Goal: Task Accomplishment & Management: Complete application form

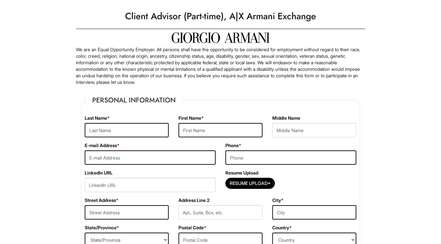
scroll to position [15, 0]
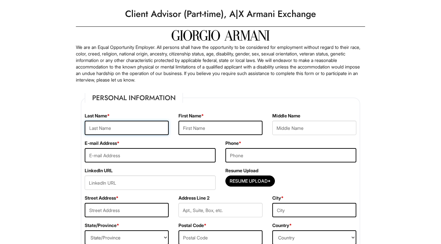
click at [139, 129] on input "text" at bounding box center [127, 128] width 84 height 14
drag, startPoint x: 127, startPoint y: 126, endPoint x: 140, endPoint y: 134, distance: 15.1
click at [127, 126] on input "text" at bounding box center [127, 128] width 84 height 14
type input "[PERSON_NAME]"
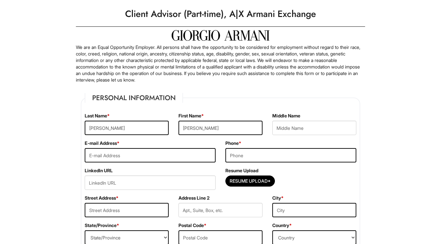
type input "[EMAIL_ADDRESS][DOMAIN_NAME]"
type input "6469833035"
type input "[STREET_ADDRESS][PERSON_NAME]"
type input "[GEOGRAPHIC_DATA]"
select select "NY"
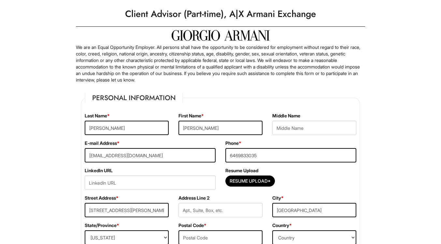
type input "10463"
select select "[GEOGRAPHIC_DATA]"
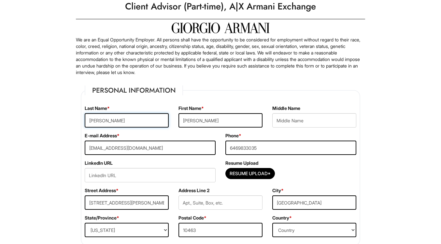
scroll to position [24, 0]
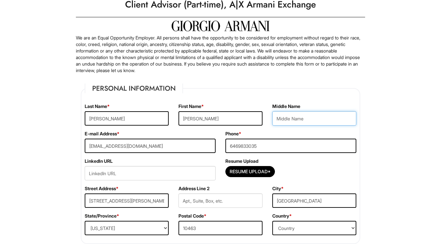
click at [292, 122] on input "text" at bounding box center [315, 118] width 84 height 14
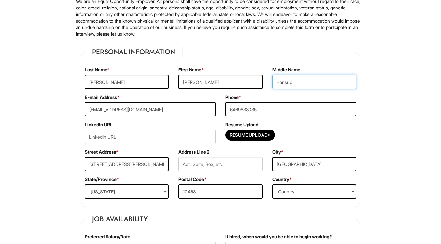
scroll to position [62, 0]
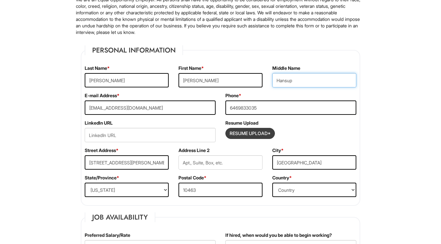
type input "Hansup"
click at [248, 134] on input "Resume Upload*" at bounding box center [250, 133] width 49 height 10
type input "C:\fakepath\[PERSON_NAME] resume.pdf"
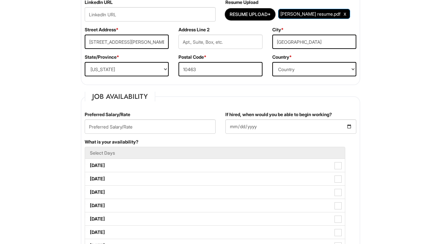
scroll to position [185, 0]
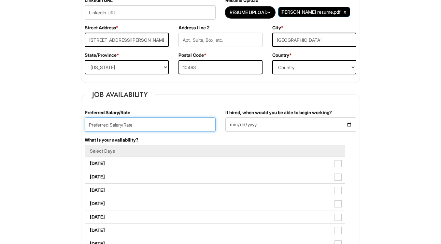
click at [175, 127] on input "text" at bounding box center [150, 124] width 131 height 14
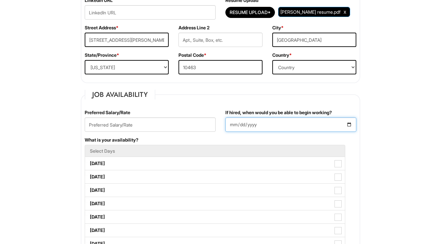
click at [252, 122] on input "If hired, when would you be able to begin working?" at bounding box center [291, 124] width 131 height 14
click at [263, 124] on input "If hired, when would you be able to begin working?" at bounding box center [291, 124] width 131 height 14
click at [355, 122] on input "If hired, when would you be able to begin working?" at bounding box center [291, 124] width 131 height 14
click at [349, 125] on input "If hired, when would you be able to begin working?" at bounding box center [291, 124] width 131 height 14
click at [340, 130] on input "If hired, when would you be able to begin working?" at bounding box center [291, 124] width 131 height 14
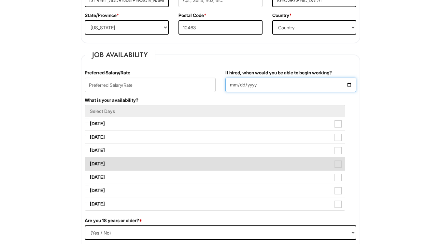
scroll to position [227, 0]
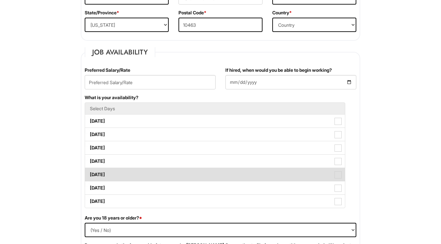
click at [214, 180] on label "[DATE]" at bounding box center [215, 174] width 260 height 13
click at [89, 173] on Available_Friday "[DATE]" at bounding box center [87, 171] width 4 height 4
checkbox Available_Friday "true"
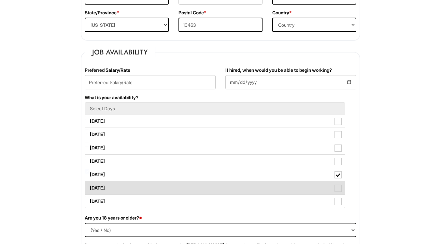
click at [206, 190] on label "[DATE]" at bounding box center [215, 187] width 260 height 13
click at [89, 187] on Available_Saturday "[DATE]" at bounding box center [87, 185] width 4 height 4
checkbox Available_Saturday "true"
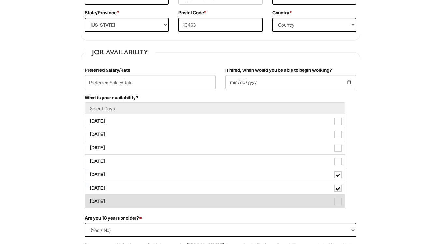
click at [203, 201] on label "[DATE]" at bounding box center [215, 201] width 260 height 13
click at [89, 200] on Available_Sunday "[DATE]" at bounding box center [87, 198] width 4 height 4
checkbox Available_Sunday "true"
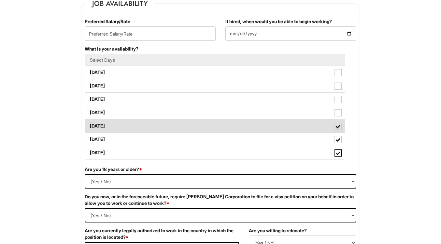
scroll to position [277, 0]
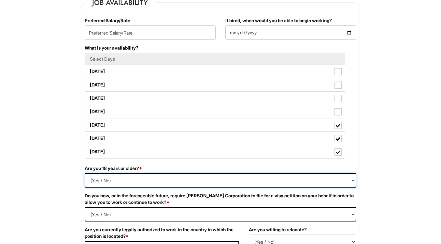
click at [205, 176] on select "(Yes / No) Yes No" at bounding box center [221, 180] width 272 height 14
select select "Yes"
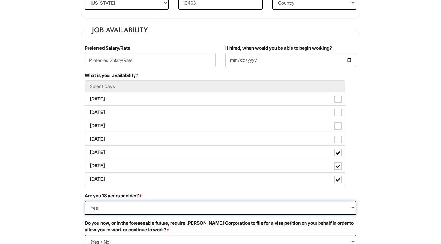
scroll to position [221, 0]
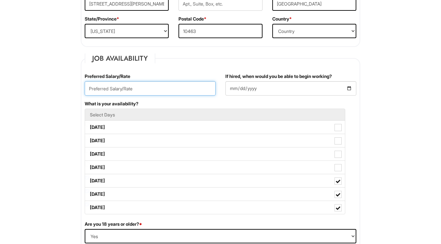
click at [132, 89] on input "text" at bounding box center [150, 88] width 131 height 14
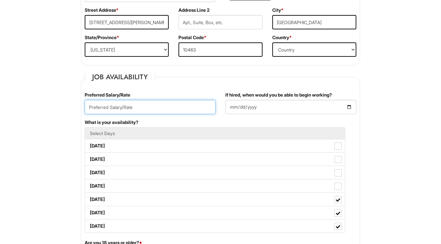
scroll to position [202, 0]
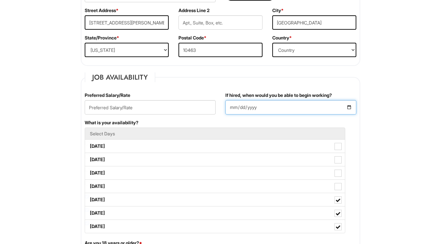
click at [264, 103] on input "If hired, when would you be able to begin working?" at bounding box center [291, 107] width 131 height 14
click at [353, 107] on input "If hired, when would you be able to begin working?" at bounding box center [291, 107] width 131 height 14
click at [350, 107] on input "If hired, when would you be able to begin working?" at bounding box center [291, 107] width 131 height 14
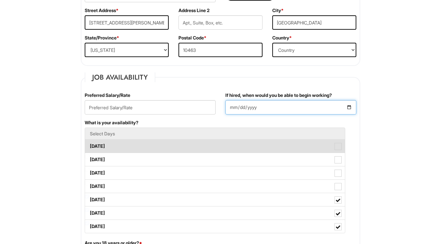
type input "[DATE]"
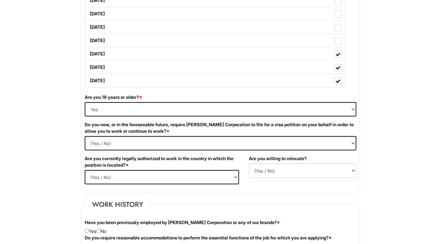
scroll to position [349, 0]
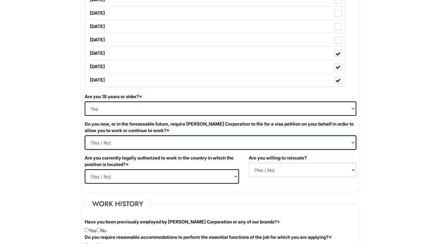
click at [189, 141] on Required "(Yes / No) Yes No" at bounding box center [221, 142] width 272 height 14
select Required "No"
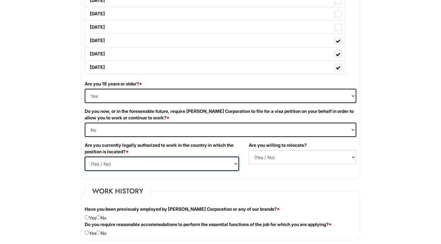
click at [173, 167] on select "(Yes / No) Yes No" at bounding box center [162, 163] width 155 height 14
select select "Yes"
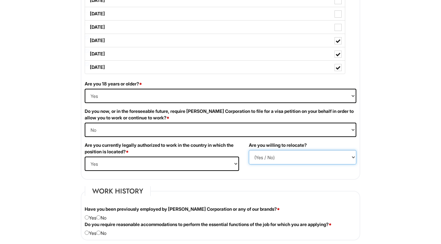
click at [268, 159] on select "(Yes / No) No Yes" at bounding box center [303, 157] width 108 height 14
select select "Y"
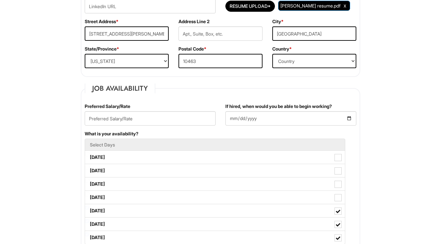
scroll to position [182, 0]
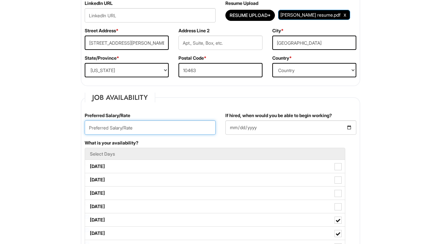
click at [150, 132] on input "text" at bounding box center [150, 127] width 131 height 14
type input "18/hour"
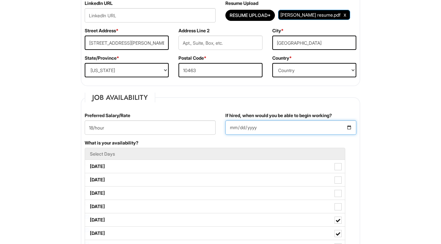
click at [252, 126] on input "[DATE]" at bounding box center [291, 127] width 131 height 14
click at [271, 133] on input "[DATE]" at bounding box center [291, 127] width 131 height 14
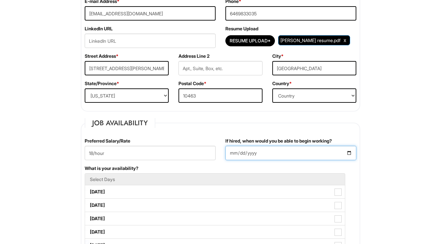
scroll to position [155, 0]
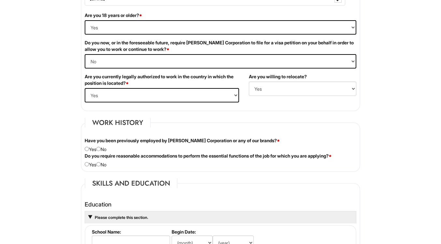
scroll to position [430, 0]
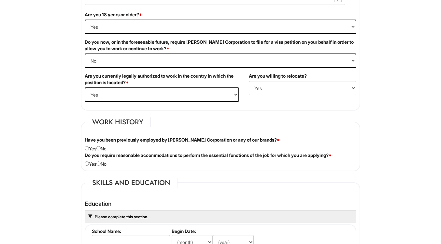
click at [104, 149] on div "Have you been previously employed by [PERSON_NAME] Corporation or any of our br…" at bounding box center [221, 144] width 282 height 15
click at [101, 149] on input "radio" at bounding box center [99, 148] width 4 height 4
radio input "true"
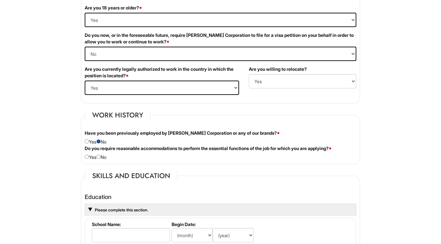
scroll to position [439, 0]
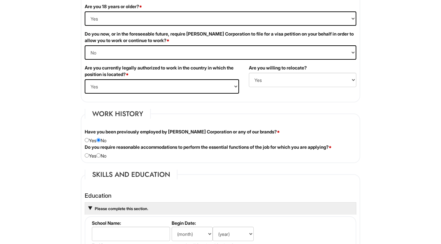
click at [101, 159] on fieldset "Work History Have you been previously employed by [PERSON_NAME] Corporation or …" at bounding box center [221, 136] width 280 height 54
click at [101, 156] on input "radio" at bounding box center [99, 155] width 4 height 4
radio input "true"
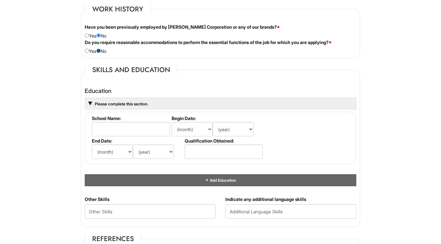
scroll to position [544, 0]
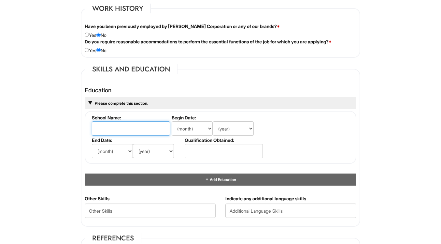
click at [138, 130] on input "text" at bounding box center [131, 128] width 78 height 14
type input "[GEOGRAPHIC_DATA]"
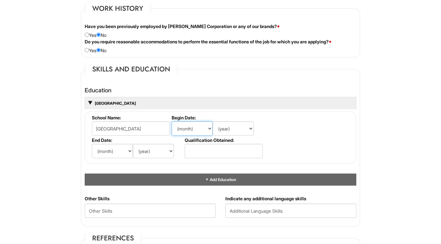
click at [194, 128] on select "(month) Jan Feb Mar Apr May Jun [DATE] Aug Sep Oct Nov Dec" at bounding box center [192, 128] width 41 height 14
select select "8"
drag, startPoint x: 194, startPoint y: 128, endPoint x: 236, endPoint y: 130, distance: 42.1
click at [236, 130] on select "(year) 2029 2028 2027 2026 2025 2024 2023 2022 2021 2020 2019 2018 2017 2016 20…" at bounding box center [233, 128] width 41 height 14
select select "2022"
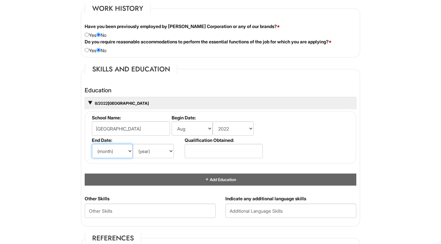
click at [125, 146] on select "(month) Jan Feb Mar Apr May Jun [DATE] Aug Sep Oct Nov Dec" at bounding box center [112, 151] width 41 height 14
select select "5"
click at [160, 150] on select "(year) 2029 2028 2027 2026 2025 2024 2023 2022 2021 2020 2019 2018 2017 2016 20…" at bounding box center [153, 151] width 41 height 14
select select "2026"
click at [201, 153] on input "text" at bounding box center [224, 151] width 78 height 14
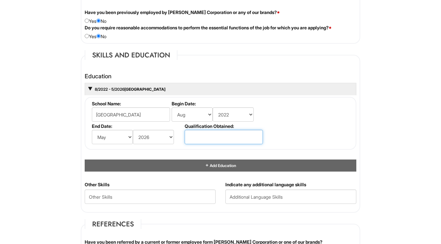
scroll to position [564, 0]
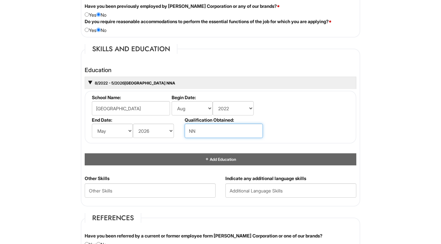
type input "N"
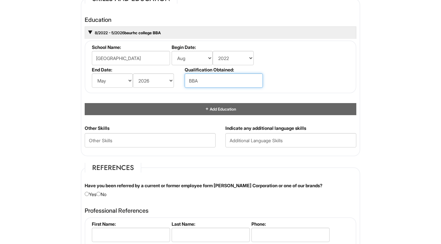
scroll to position [596, 0]
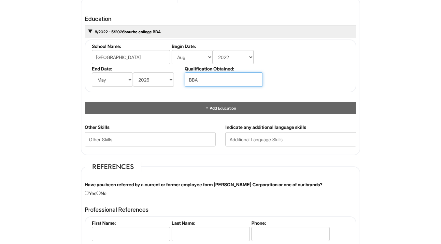
type input "BBA"
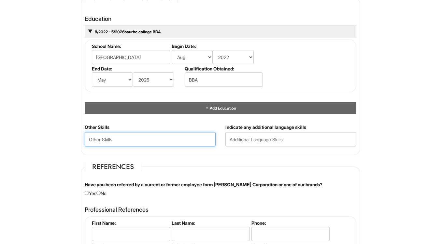
click at [183, 140] on Skills "text" at bounding box center [150, 139] width 131 height 14
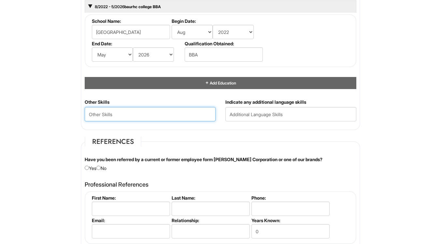
scroll to position [647, 0]
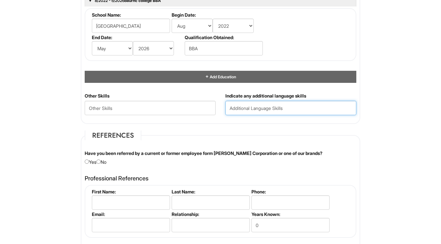
click at [248, 110] on input "text" at bounding box center [291, 108] width 131 height 14
type input "[DEMOGRAPHIC_DATA]"
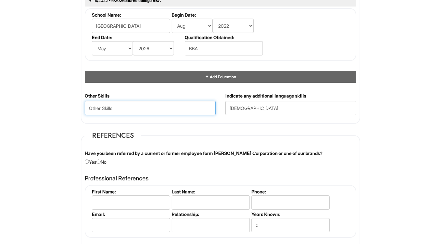
click at [183, 110] on Skills "text" at bounding box center [150, 108] width 131 height 14
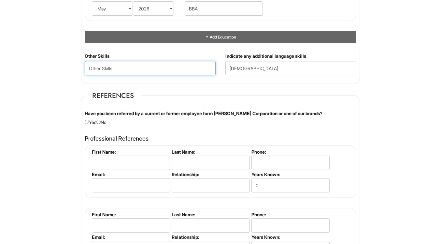
scroll to position [688, 0]
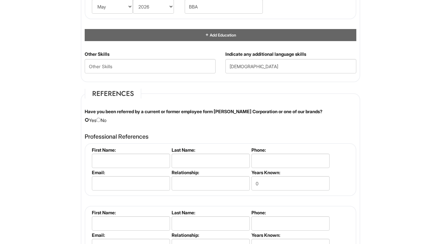
click at [88, 121] on input "radio" at bounding box center [87, 120] width 4 height 4
radio input "true"
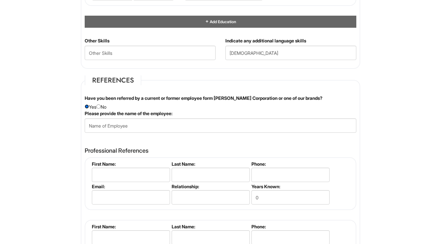
scroll to position [709, 0]
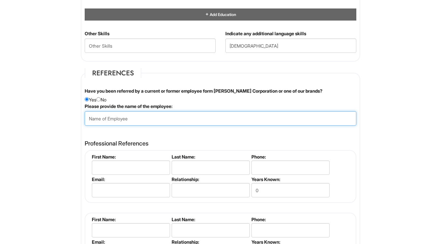
click at [112, 119] on input "text" at bounding box center [221, 118] width 272 height 14
click at [175, 121] on input "text" at bounding box center [221, 118] width 272 height 14
type input "I"
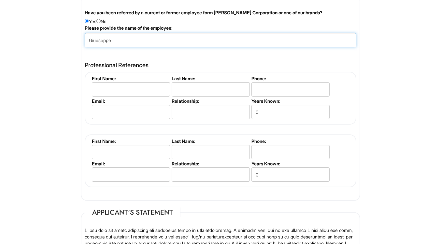
scroll to position [744, 0]
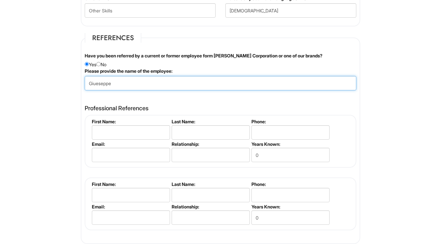
click at [122, 87] on input "Giueseppe" at bounding box center [221, 83] width 272 height 14
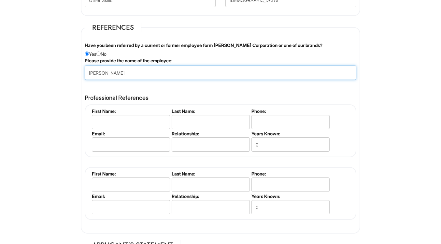
scroll to position [757, 0]
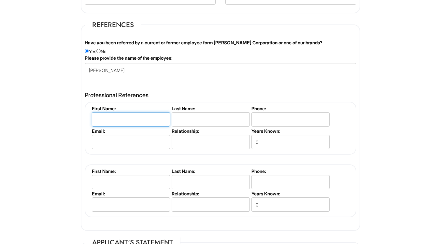
click at [141, 119] on input "text" at bounding box center [131, 119] width 78 height 14
click at [134, 119] on input "text" at bounding box center [131, 119] width 78 height 14
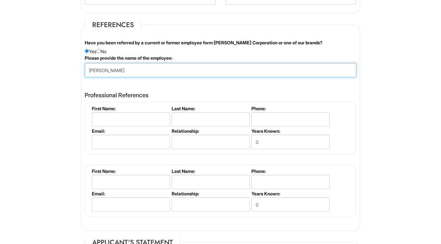
click at [155, 73] on input "[PERSON_NAME]" at bounding box center [221, 70] width 272 height 14
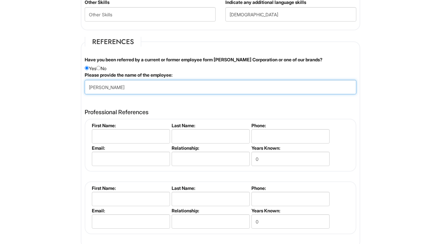
scroll to position [738, 0]
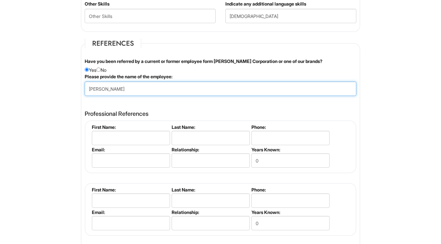
type input "[PERSON_NAME]"
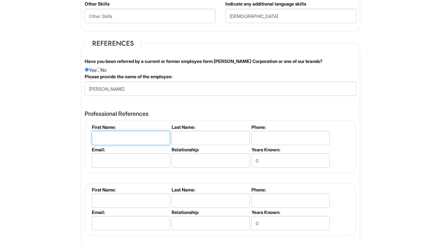
click at [144, 140] on input "text" at bounding box center [131, 138] width 78 height 14
click at [227, 141] on input "text" at bounding box center [211, 138] width 78 height 14
click at [132, 133] on input "text" at bounding box center [131, 138] width 78 height 14
click at [132, 137] on input "text" at bounding box center [131, 138] width 78 height 14
type input "[PERSON_NAME]"
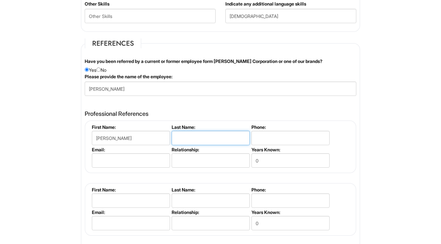
click at [186, 137] on input "text" at bounding box center [211, 138] width 78 height 14
type input "[PERSON_NAME]"
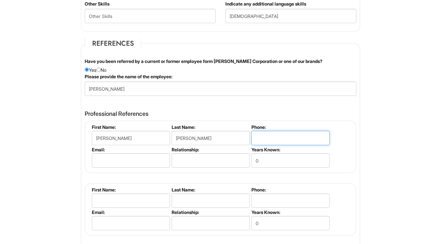
click at [274, 137] on input "tel" at bounding box center [291, 138] width 78 height 14
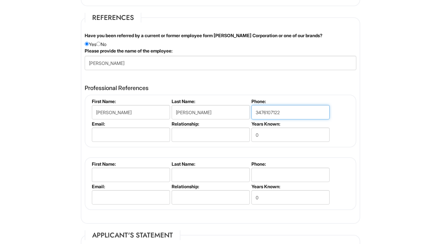
scroll to position [775, 0]
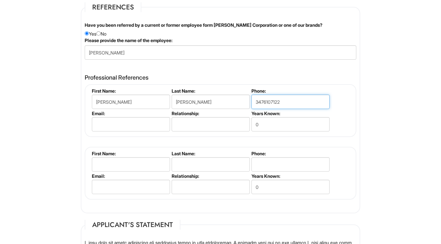
type input "3476107122"
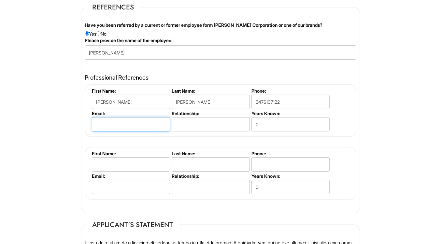
click at [146, 125] on input "email" at bounding box center [131, 124] width 78 height 14
click at [192, 123] on input "text" at bounding box center [211, 124] width 78 height 14
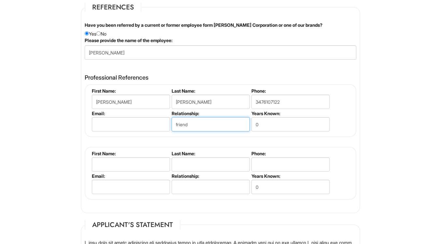
type input "friend"
click at [122, 122] on input "email" at bounding box center [131, 124] width 78 height 14
drag, startPoint x: 150, startPoint y: 130, endPoint x: 159, endPoint y: 120, distance: 14.5
click at [159, 120] on input "email" at bounding box center [131, 124] width 78 height 14
click at [290, 125] on input "0" at bounding box center [291, 124] width 78 height 14
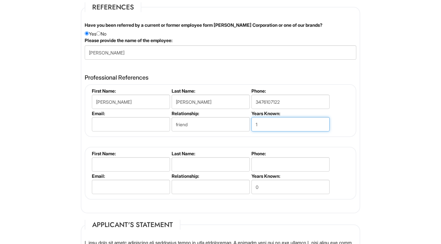
type input "1"
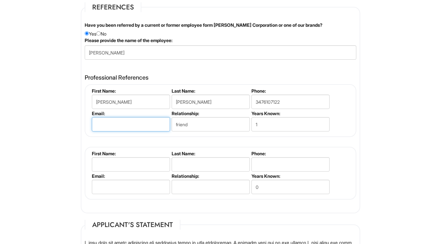
click at [153, 121] on input "email" at bounding box center [131, 124] width 78 height 14
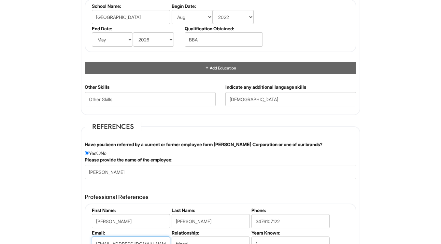
scroll to position [655, 0]
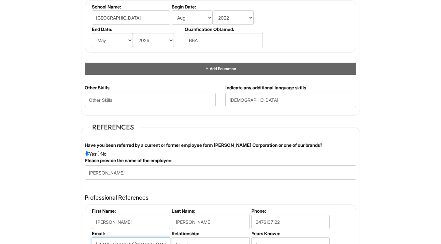
type input "[EMAIL_ADDRESS][DOMAIN_NAME]"
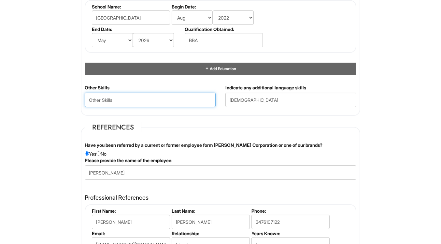
click at [165, 100] on Skills "text" at bounding box center [150, 100] width 131 height 14
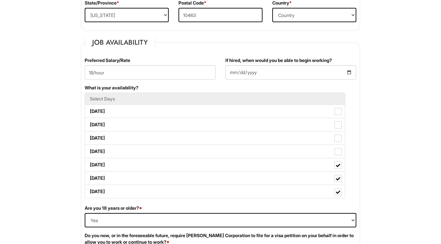
scroll to position [249, 0]
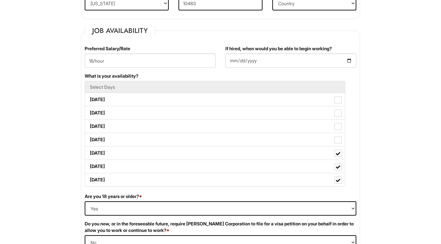
type Skills "English, customer service, communication"
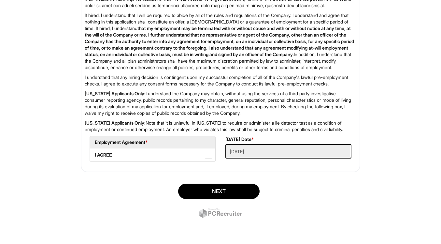
scroll to position [1063, 0]
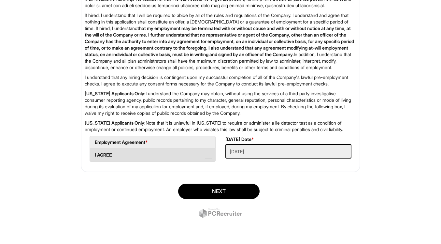
click at [208, 161] on label "I AGREE" at bounding box center [153, 154] width 126 height 13
click at [94, 154] on AGREE "I AGREE" at bounding box center [92, 152] width 4 height 4
checkbox AGREE "true"
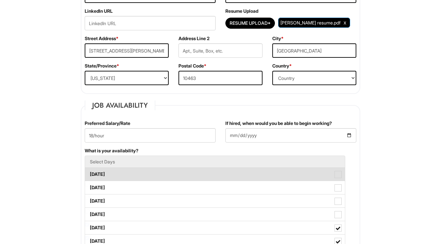
scroll to position [173, 0]
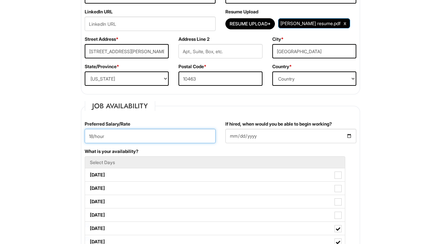
click at [92, 136] on input "18/hour" at bounding box center [150, 136] width 131 height 14
type input "18/hour"
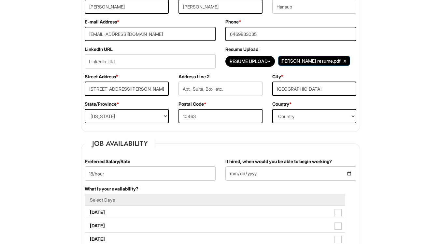
scroll to position [133, 0]
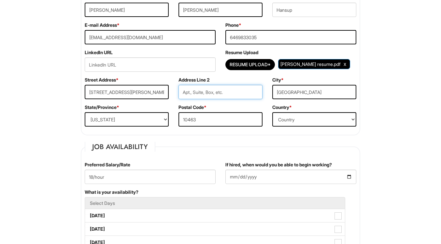
click at [194, 92] on input "text" at bounding box center [221, 92] width 84 height 14
type input "2"
type input "apt 2E"
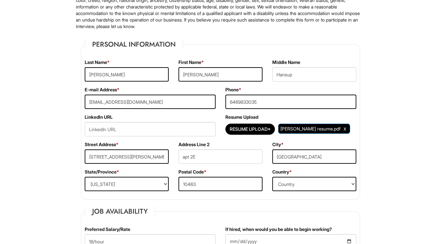
scroll to position [67, 0]
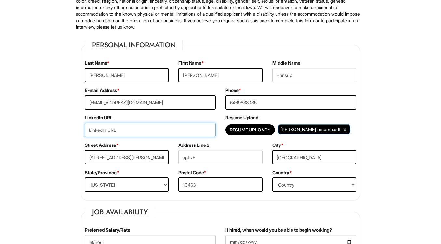
click at [146, 132] on input "url" at bounding box center [150, 130] width 131 height 14
paste input "[DOMAIN_NAME][URL][PERSON_NAME]"
type input "[DOMAIN_NAME][URL][PERSON_NAME]"
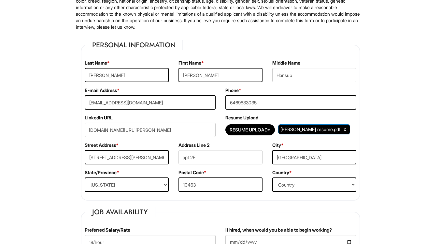
click at [359, 126] on div "Resume Upload Resume Upload* [PERSON_NAME] resume.pdf" at bounding box center [291, 127] width 141 height 27
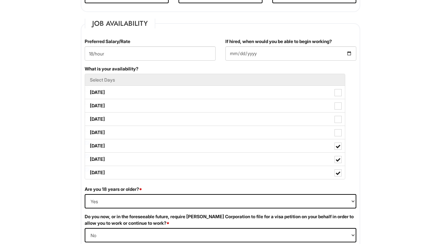
scroll to position [257, 0]
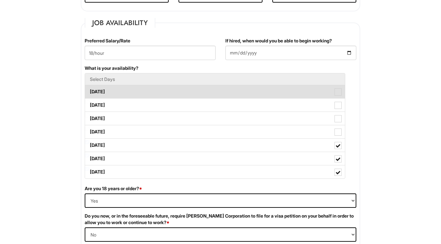
click at [337, 91] on span at bounding box center [338, 91] width 7 height 7
click at [89, 91] on Available_Monday "[DATE]" at bounding box center [87, 88] width 4 height 4
checkbox Available_Monday "true"
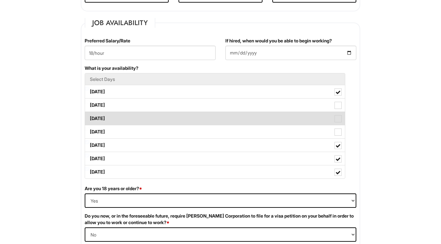
click at [337, 117] on span at bounding box center [338, 118] width 7 height 7
click at [89, 117] on Available_Wednesday "[DATE]" at bounding box center [87, 115] width 4 height 4
checkbox Available_Wednesday "true"
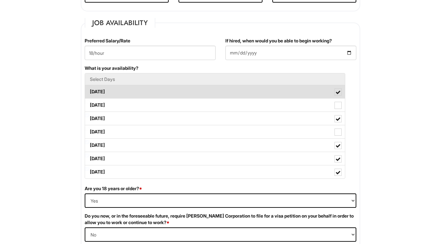
click at [337, 92] on span at bounding box center [338, 92] width 5 height 5
click at [89, 91] on Available_Monday "[DATE]" at bounding box center [87, 88] width 4 height 4
checkbox Available_Monday "false"
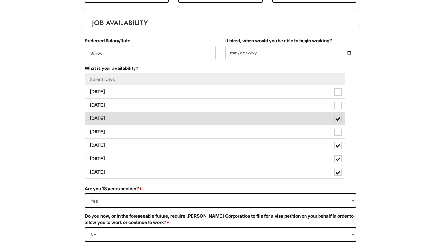
click at [335, 114] on label "[DATE]" at bounding box center [215, 118] width 260 height 13
click at [89, 114] on Available_Wednesday "[DATE]" at bounding box center [87, 115] width 4 height 4
checkbox Available_Wednesday "false"
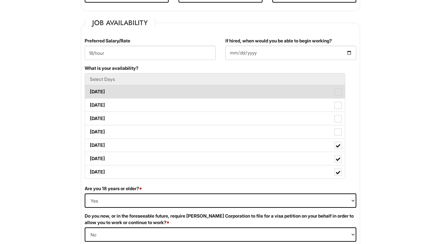
click at [337, 96] on span at bounding box center [338, 91] width 7 height 7
click at [89, 91] on Available_Monday "[DATE]" at bounding box center [87, 88] width 4 height 4
checkbox Available_Monday "true"
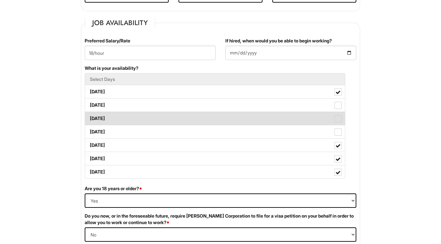
click at [334, 119] on label "[DATE]" at bounding box center [215, 118] width 260 height 13
click at [89, 117] on Available_Wednesday "[DATE]" at bounding box center [87, 115] width 4 height 4
checkbox Available_Wednesday "true"
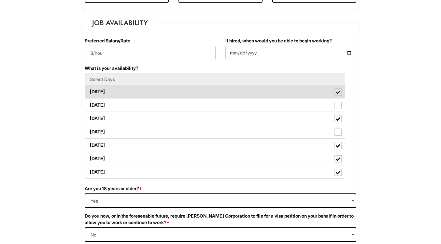
click at [339, 91] on span at bounding box center [338, 92] width 5 height 5
click at [89, 91] on Available_Monday "[DATE]" at bounding box center [87, 88] width 4 height 4
checkbox Available_Monday "false"
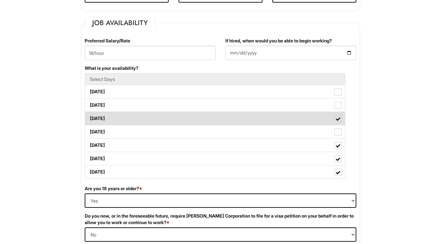
click at [339, 119] on span at bounding box center [338, 119] width 5 height 5
click at [89, 117] on Available_Wednesday "[DATE]" at bounding box center [87, 115] width 4 height 4
checkbox Available_Wednesday "false"
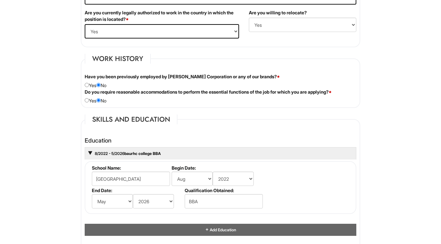
scroll to position [495, 0]
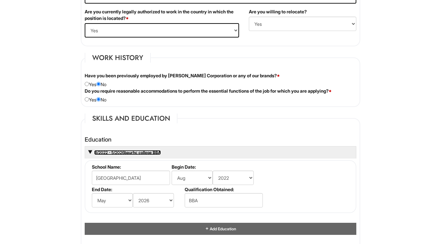
click at [138, 152] on link "8/2022 - 5/2026 baurhc college BBA" at bounding box center [127, 152] width 67 height 5
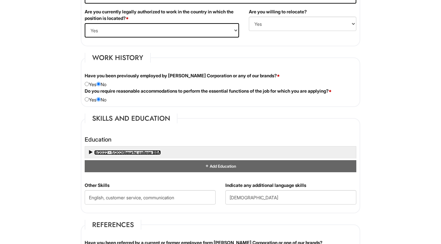
click at [138, 152] on link "8/2022 - 5/2026 baurhc college BBA" at bounding box center [127, 152] width 67 height 5
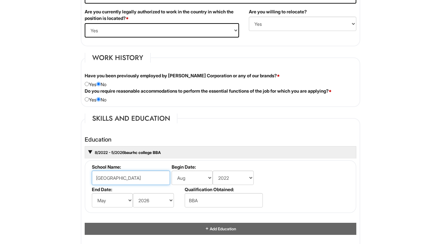
click at [111, 178] on input "[GEOGRAPHIC_DATA]" at bounding box center [131, 178] width 78 height 14
type input "[GEOGRAPHIC_DATA]"
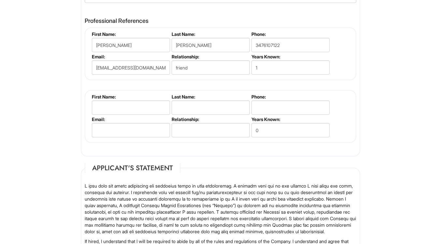
scroll to position [1083, 0]
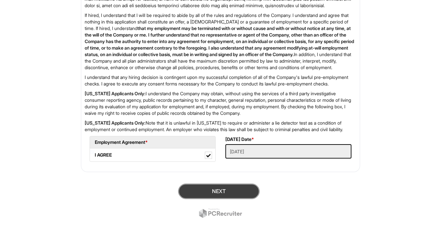
click at [211, 197] on button "Next" at bounding box center [219, 191] width 82 height 15
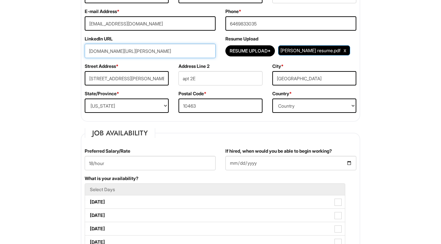
scroll to position [145, 0]
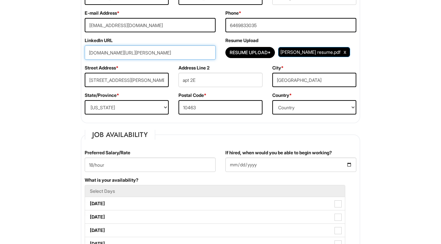
click at [146, 55] on input "[DOMAIN_NAME][URL][PERSON_NAME]" at bounding box center [150, 52] width 131 height 14
click at [147, 55] on input "[DOMAIN_NAME][URL][PERSON_NAME]" at bounding box center [150, 52] width 131 height 14
click at [194, 55] on input "[DOMAIN_NAME][URL][PERSON_NAME]" at bounding box center [150, 52] width 131 height 14
click at [137, 69] on div "Street Address * [STREET_ADDRESS][PERSON_NAME]" at bounding box center [127, 78] width 94 height 27
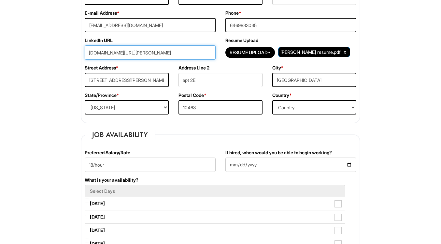
click at [127, 50] on input "[DOMAIN_NAME][URL][PERSON_NAME]" at bounding box center [150, 52] width 131 height 14
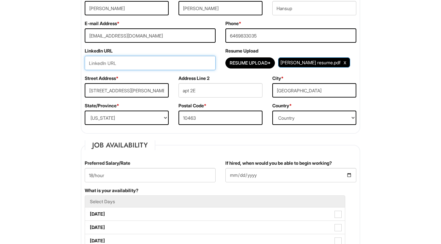
scroll to position [134, 0]
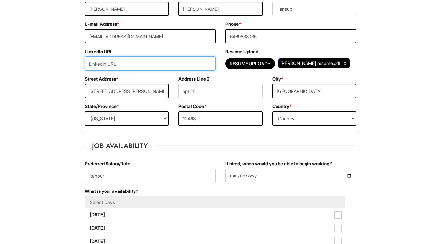
paste input "[DOMAIN_NAME][URL][PERSON_NAME]"
type input "[DOMAIN_NAME][URL][PERSON_NAME]"
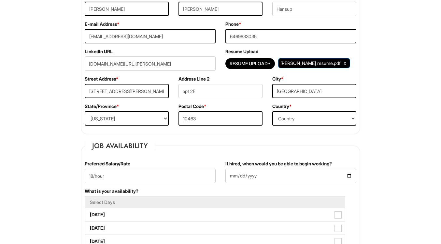
click at [136, 78] on div "Street Address * [STREET_ADDRESS][PERSON_NAME]" at bounding box center [127, 89] width 94 height 27
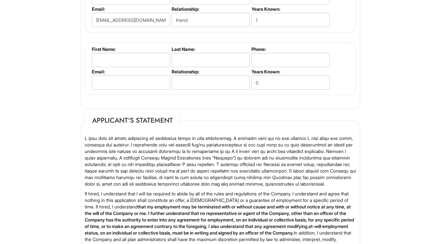
scroll to position [1083, 0]
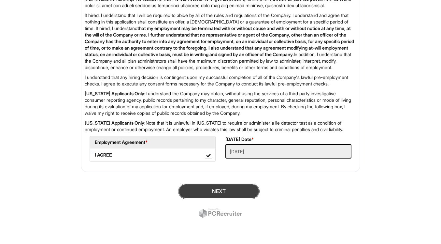
click at [186, 193] on button "Next" at bounding box center [219, 191] width 82 height 15
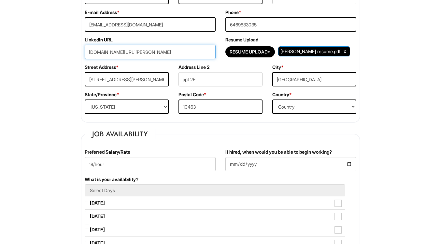
scroll to position [143, 0]
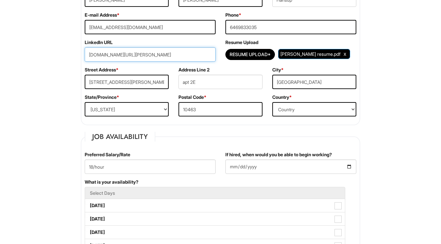
click at [141, 57] on input "[DOMAIN_NAME][URL][PERSON_NAME]" at bounding box center [150, 54] width 131 height 14
paste input "[URL][DOMAIN_NAME]."
paste input "[PERSON_NAME]-52b353265"
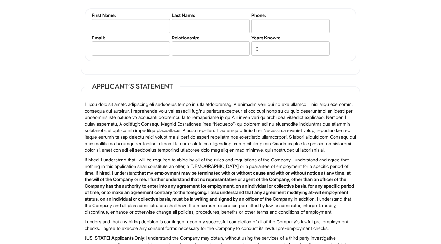
scroll to position [1083, 0]
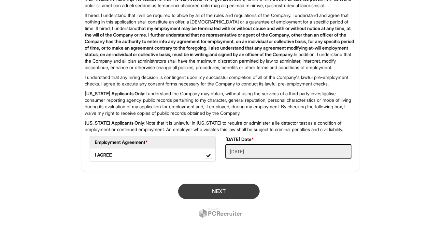
type input "[URL][DOMAIN_NAME][PERSON_NAME]"
click at [216, 195] on button "Next" at bounding box center [219, 191] width 82 height 15
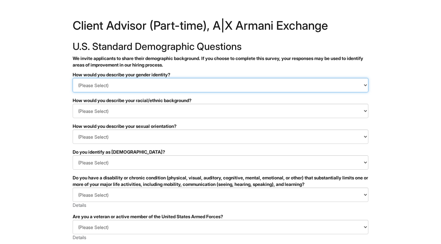
click at [184, 82] on select "(Please Select) Man Woman Non-binary I prefer to self-describe I don't wish to …" at bounding box center [221, 85] width 296 height 14
select select "Man"
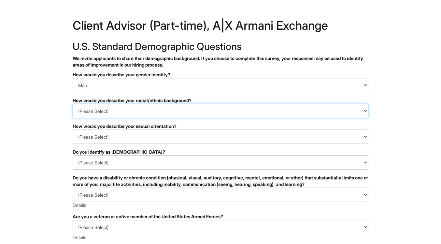
click at [151, 109] on select "(Please Select) Black or of African descent East Asian Hispanic, Latinx or of S…" at bounding box center [221, 111] width 296 height 14
select select "East Asian"
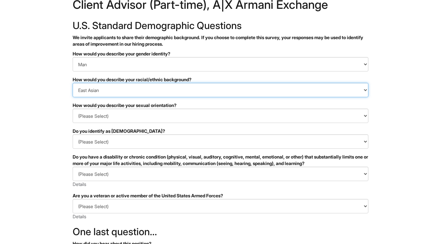
scroll to position [27, 0]
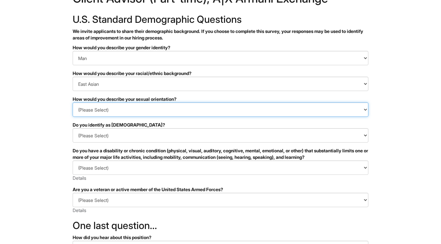
click at [179, 112] on select "(Please Select) Asexual Bisexual and/or pansexual Gay Heterosexual Lesbian Quee…" at bounding box center [221, 109] width 296 height 14
select select "Heterosexual"
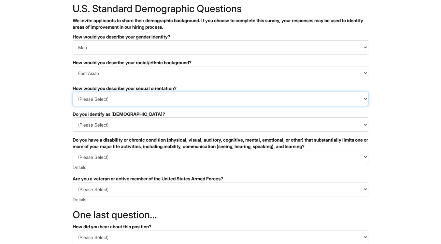
scroll to position [41, 0]
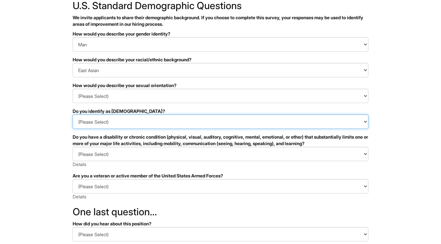
click at [161, 122] on select "(Please Select) Yes No I prefer to self-describe I don't wish to answer" at bounding box center [221, 121] width 296 height 14
select select "No"
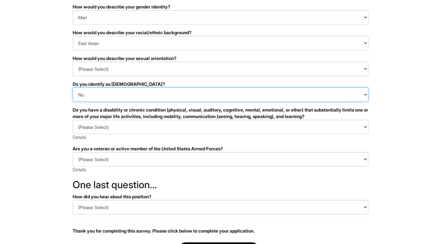
scroll to position [79, 0]
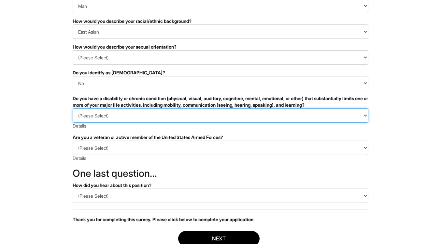
click at [169, 113] on select "(Please Select) YES, I HAVE A DISABILITY (or previously had a disability) NO, I…" at bounding box center [221, 115] width 296 height 14
select select "NO, I DON'T HAVE A DISABILITY"
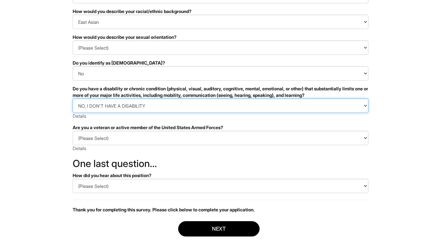
scroll to position [92, 0]
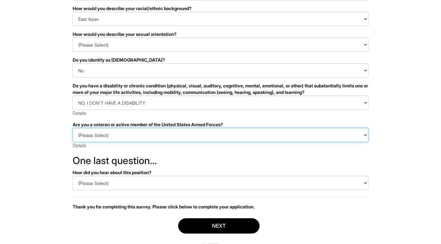
click at [148, 132] on select "(Please Select) I IDENTIFY AS ONE OR MORE OF THE CLASSIFICATIONS OF PROTECTED V…" at bounding box center [221, 135] width 296 height 14
click at [146, 136] on select "(Please Select) I IDENTIFY AS ONE OR MORE OF THE CLASSIFICATIONS OF PROTECTED V…" at bounding box center [221, 135] width 296 height 14
select select "I AM NOT A PROTECTED VETERAN"
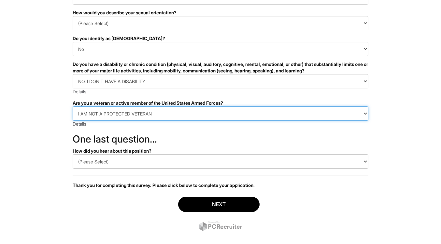
scroll to position [123, 0]
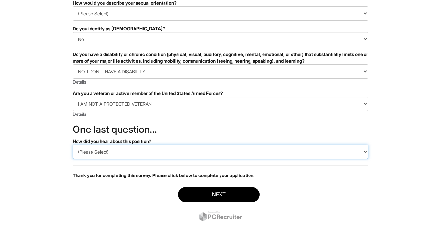
click at [156, 151] on select "(Please Select) CareerBuilder Indeed LinkedIn Monster Referral Other" at bounding box center [221, 151] width 296 height 14
select select "Referral"
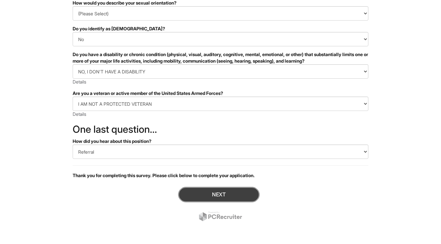
click at [202, 201] on button "Next" at bounding box center [219, 194] width 82 height 15
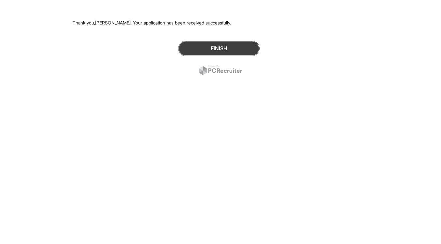
click at [231, 51] on button "Finish" at bounding box center [219, 48] width 82 height 15
